Goal: Task Accomplishment & Management: Use online tool/utility

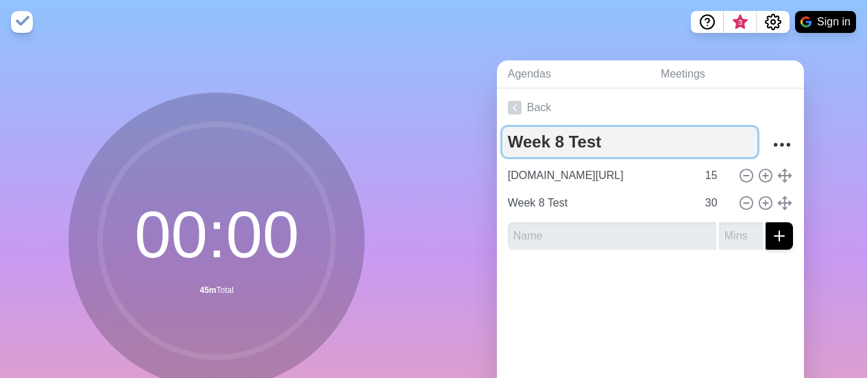
click at [272, 64] on textarea "Week 8 Test" at bounding box center [629, 142] width 255 height 30
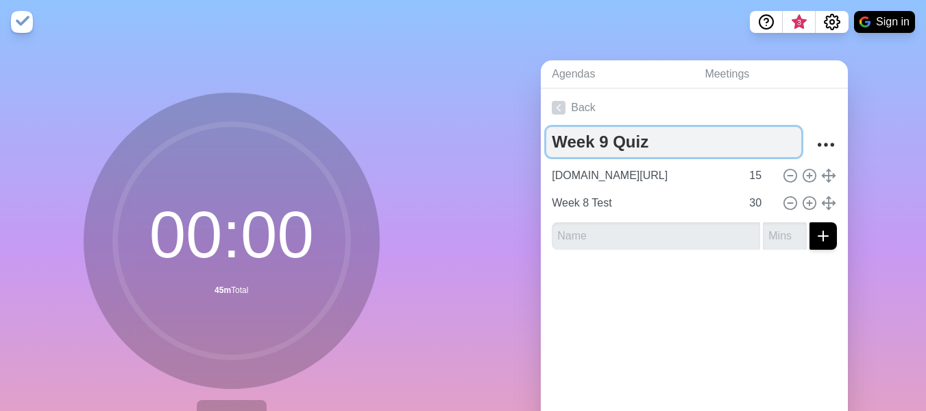
click at [272, 64] on textarea "Week 9 Quiz" at bounding box center [673, 142] width 255 height 30
type textarea "Week 9 Quiz"
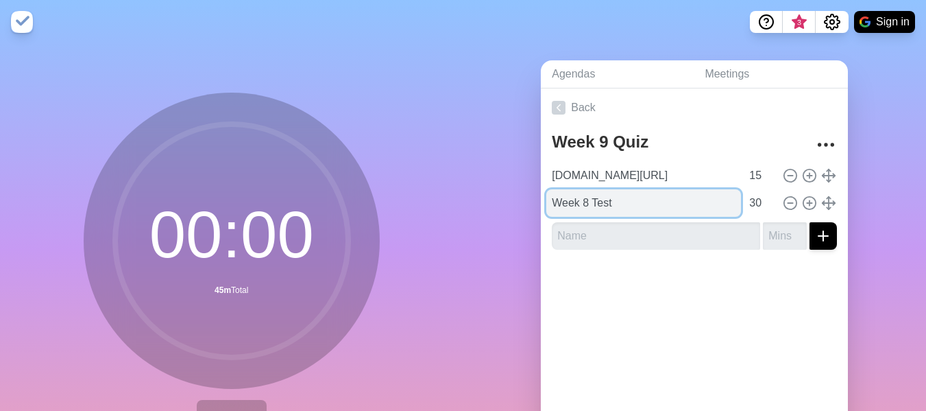
click at [272, 64] on input "Week 8 Test" at bounding box center [643, 202] width 195 height 27
paste input "These students were involved in a scuffle that kicked off right as class starte…"
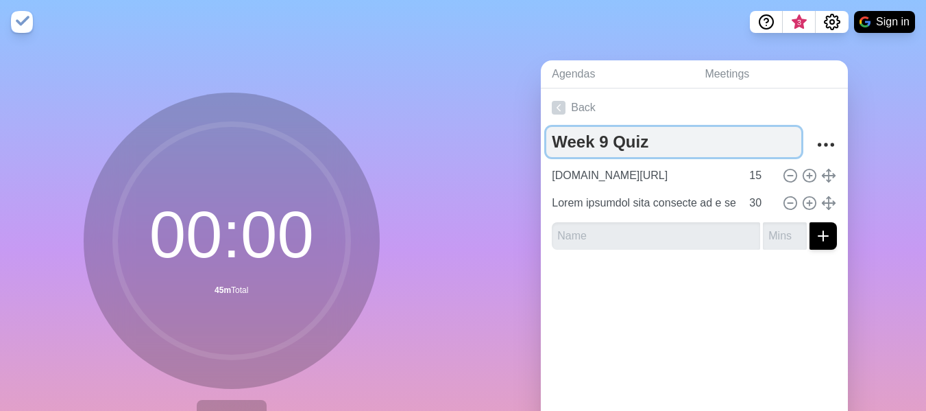
click at [272, 64] on textarea "Week 9 Quiz" at bounding box center [673, 142] width 255 height 30
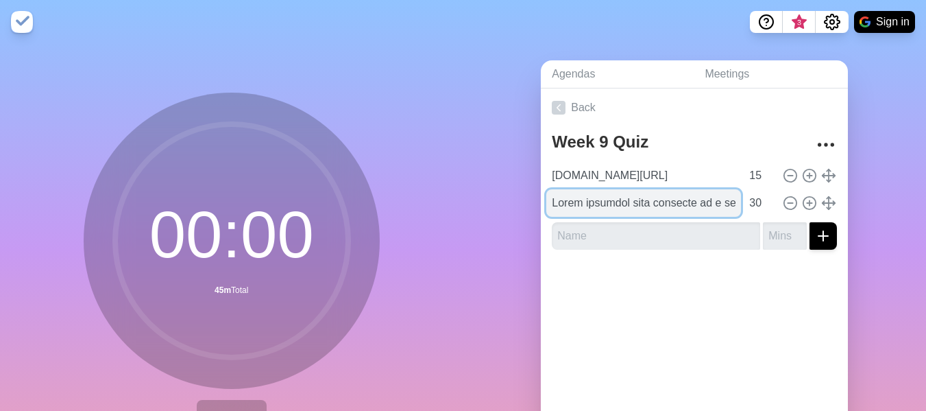
click at [272, 64] on input "text" at bounding box center [643, 202] width 195 height 27
paste input "Week 9 Quiz"
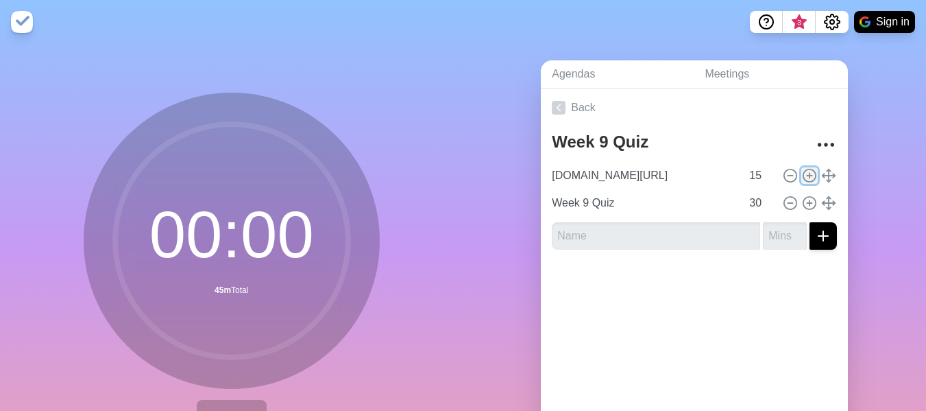
click at [272, 64] on icon at bounding box center [809, 175] width 15 height 15
type input "[DOMAIN_NAME][URL]"
type input "15"
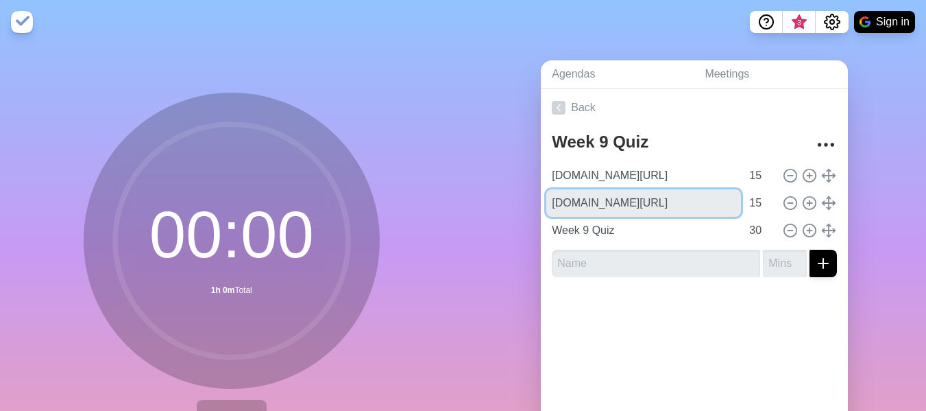
drag, startPoint x: 639, startPoint y: 198, endPoint x: 395, endPoint y: 173, distance: 245.9
click at [272, 64] on div "00 : 00 1h 0m Total Start Agendas Meetings Back Week 9 Quiz Typing.com/Notes 15…" at bounding box center [463, 271] width 926 height 455
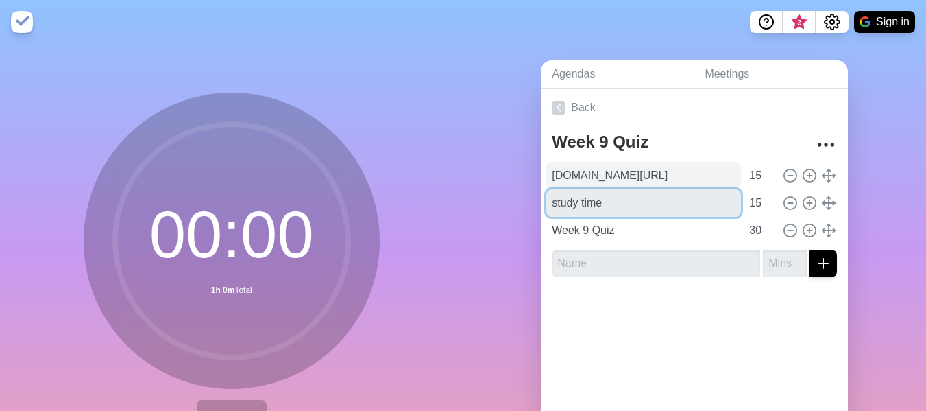
type input "study time"
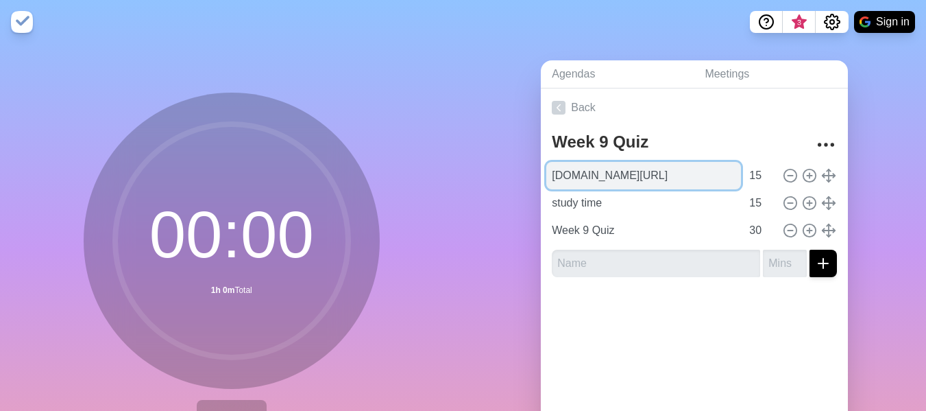
click at [272, 64] on input "[DOMAIN_NAME][URL]" at bounding box center [643, 175] width 195 height 27
type input "[DOMAIN_NAME][URL]"
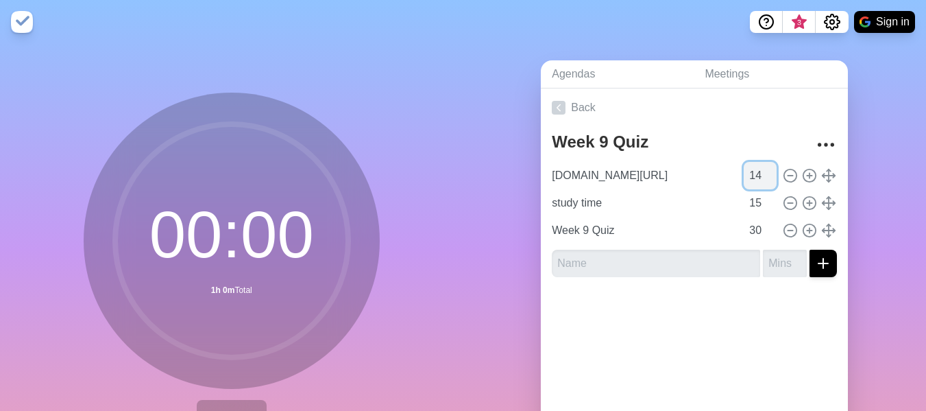
click at [272, 64] on input "14" at bounding box center [760, 175] width 33 height 27
click at [272, 64] on input "13" at bounding box center [760, 175] width 33 height 27
click at [272, 64] on input "12" at bounding box center [760, 175] width 33 height 27
click at [272, 64] on input "11" at bounding box center [760, 175] width 33 height 27
type input "10"
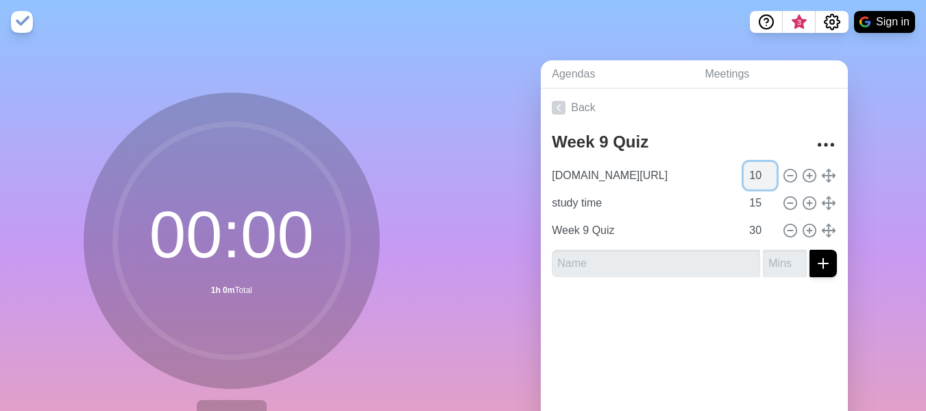
click at [272, 64] on input "10" at bounding box center [760, 175] width 33 height 27
click at [272, 64] on input "15" at bounding box center [760, 202] width 33 height 27
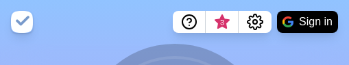
type input "5"
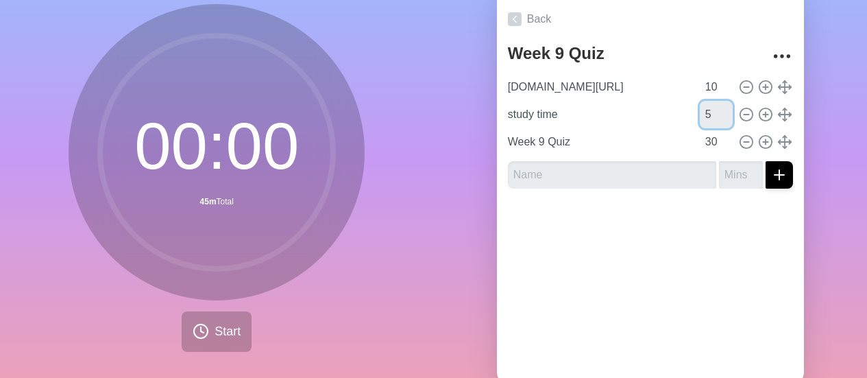
scroll to position [132, 0]
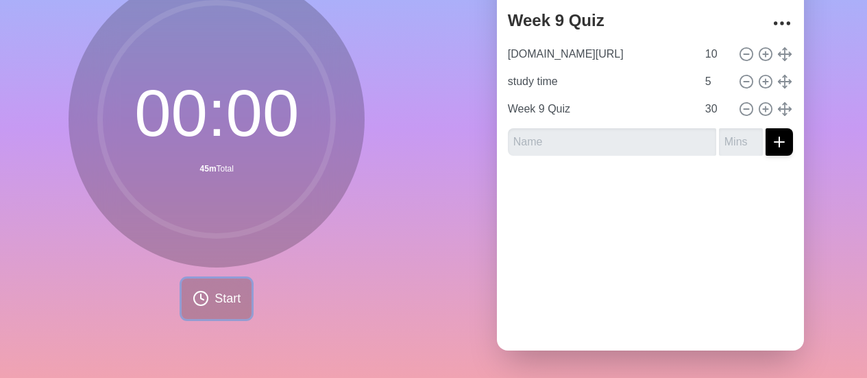
click at [227, 64] on button "Start" at bounding box center [217, 298] width 70 height 40
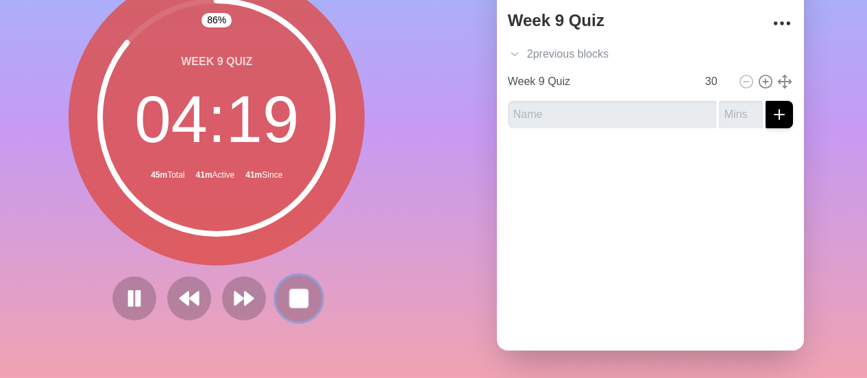
click at [272, 64] on icon at bounding box center [298, 297] width 23 height 23
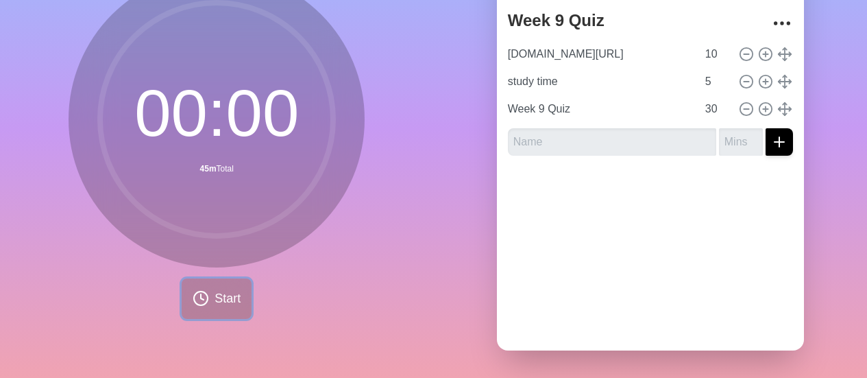
click at [182, 64] on button "Start" at bounding box center [217, 298] width 70 height 40
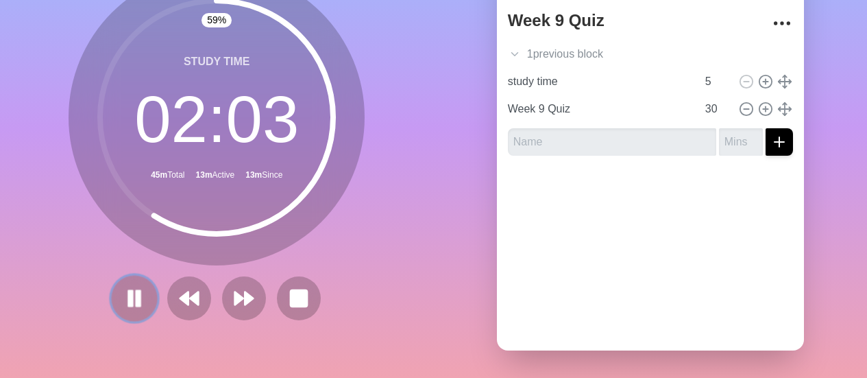
click at [129, 64] on rect at bounding box center [131, 298] width 4 height 15
click at [128, 64] on polygon at bounding box center [134, 298] width 13 height 16
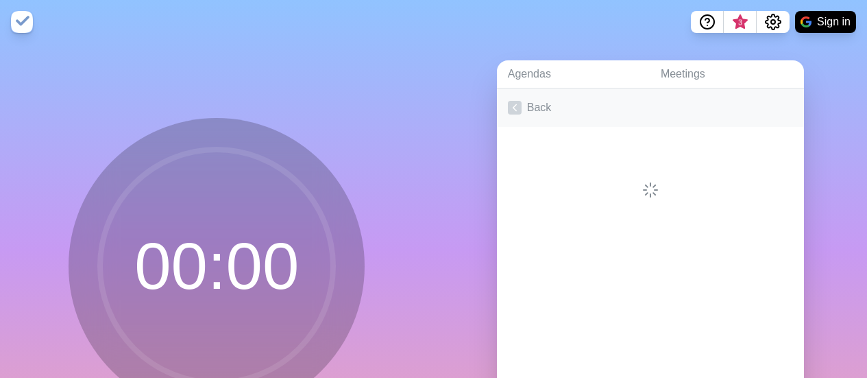
click at [513, 108] on polyline at bounding box center [514, 108] width 3 height 6
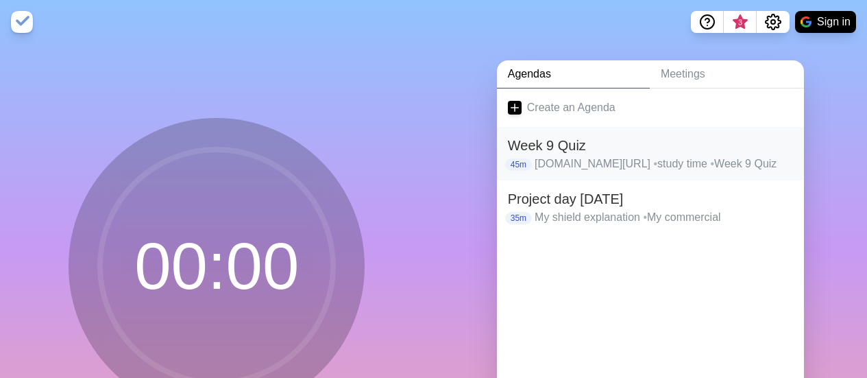
click at [573, 163] on p "[DOMAIN_NAME][URL] • study time • Week 9 Quiz" at bounding box center [664, 164] width 258 height 16
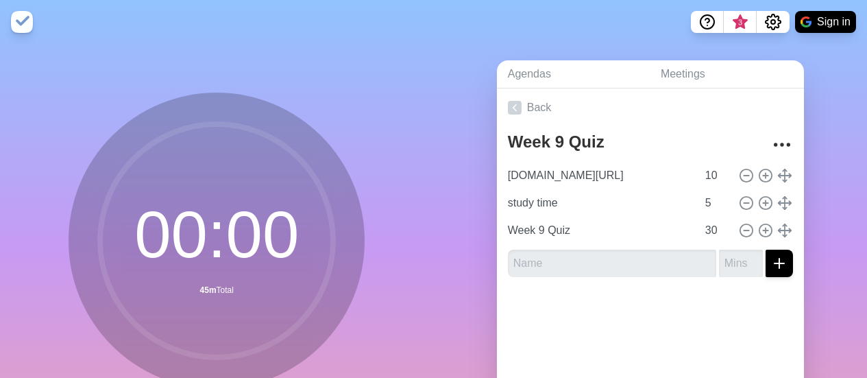
scroll to position [132, 0]
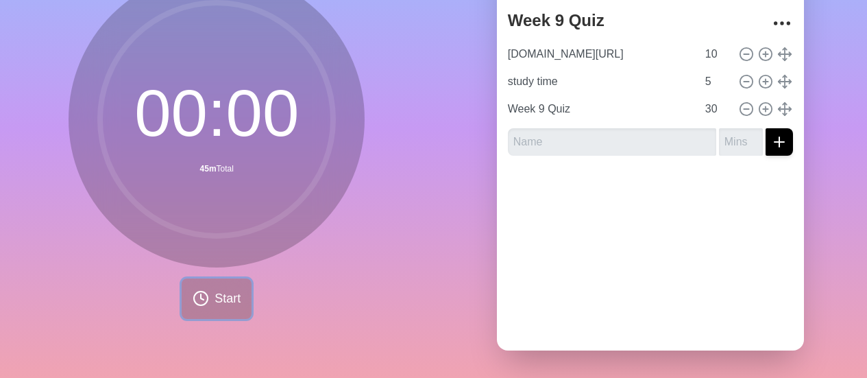
click at [220, 297] on button "Start" at bounding box center [217, 298] width 70 height 40
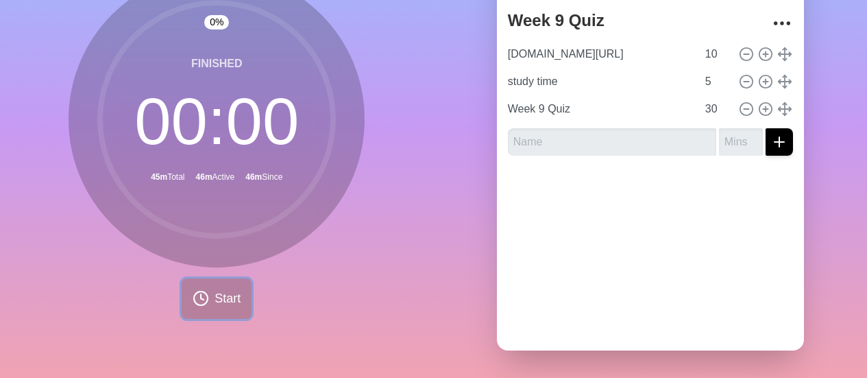
click at [241, 280] on button "Start" at bounding box center [217, 298] width 70 height 40
